Goal: Find specific page/section: Find specific page/section

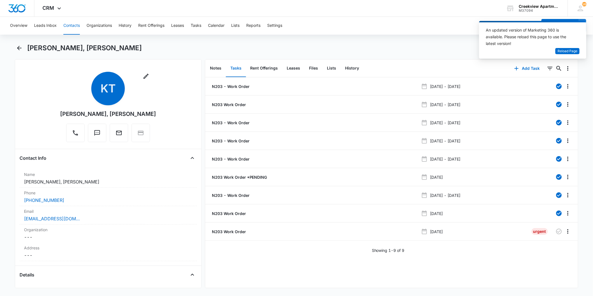
click at [77, 24] on button "Contacts" at bounding box center [71, 26] width 16 height 18
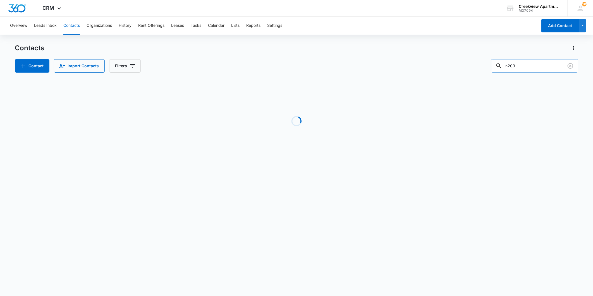
click at [505, 68] on div "n203" at bounding box center [534, 65] width 87 height 13
drag, startPoint x: 512, startPoint y: 63, endPoint x: 507, endPoint y: 65, distance: 4.9
click at [507, 65] on div "n203" at bounding box center [534, 65] width 87 height 13
type input "i100"
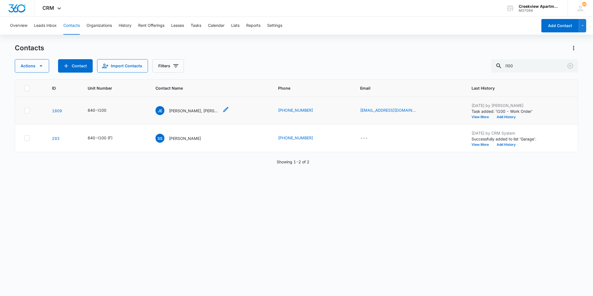
click at [184, 109] on p "Joshua Eagleton, Kambree Bules" at bounding box center [194, 111] width 50 height 6
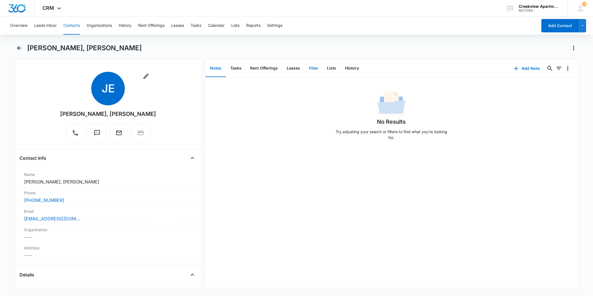
click at [310, 65] on button "Files" at bounding box center [314, 68] width 18 height 17
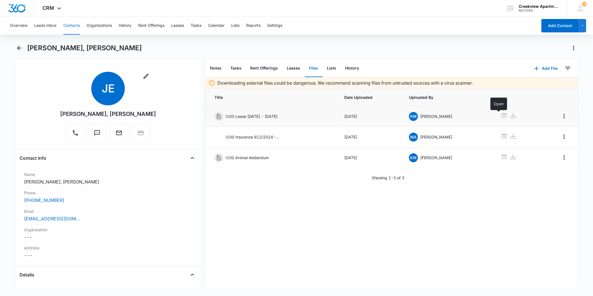
click at [502, 112] on icon at bounding box center [504, 115] width 7 height 7
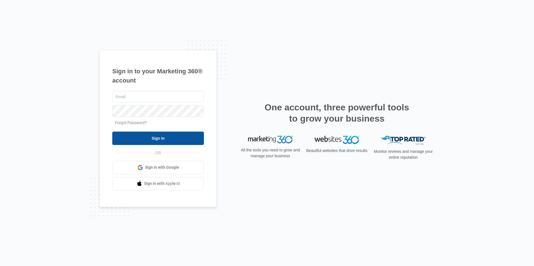
type input "[EMAIL_ADDRESS][DOMAIN_NAME]"
click at [160, 133] on input "Sign In" at bounding box center [158, 138] width 92 height 13
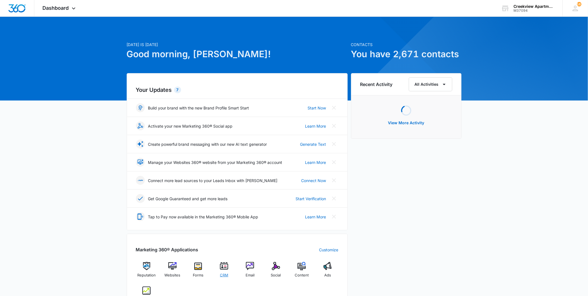
click at [225, 266] on img at bounding box center [224, 266] width 8 height 8
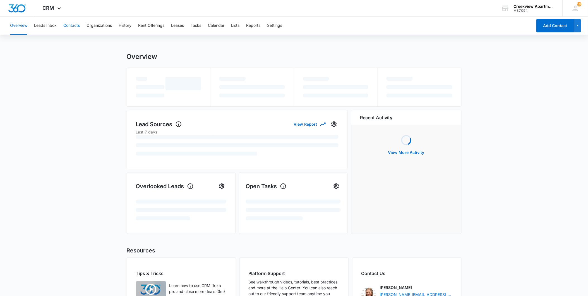
click at [74, 26] on button "Contacts" at bounding box center [71, 26] width 16 height 18
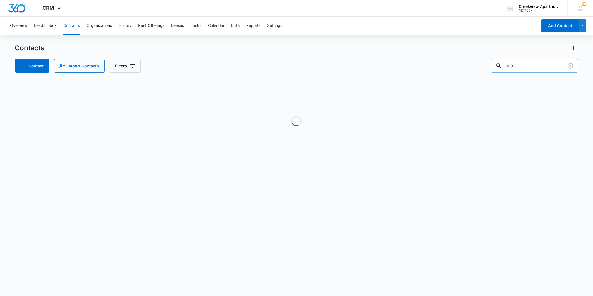
drag, startPoint x: 513, startPoint y: 66, endPoint x: 500, endPoint y: 66, distance: 12.6
click at [500, 66] on input "i100" at bounding box center [534, 65] width 87 height 13
type input "o201"
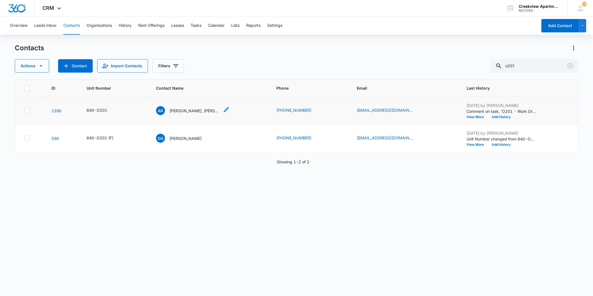
click at [207, 108] on p "[PERSON_NAME], [PERSON_NAME]" at bounding box center [195, 111] width 50 height 6
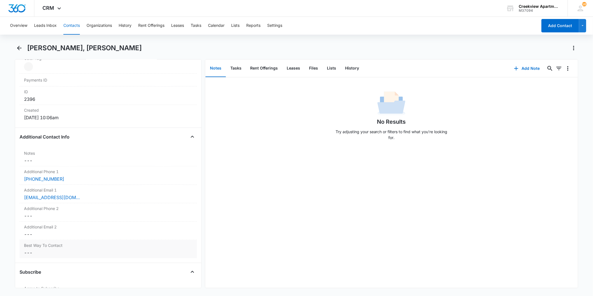
scroll to position [372, 0]
